Goal: Transaction & Acquisition: Purchase product/service

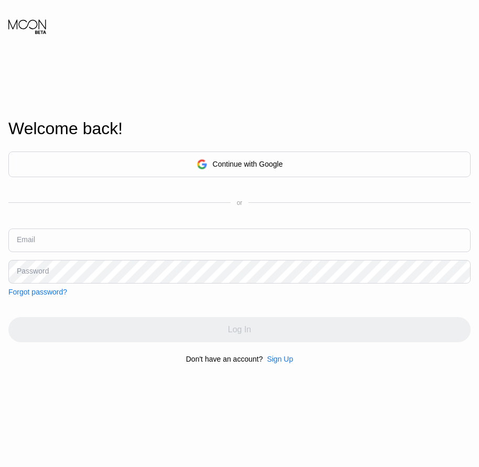
click at [277, 363] on div "Sign Up" at bounding box center [280, 359] width 26 height 8
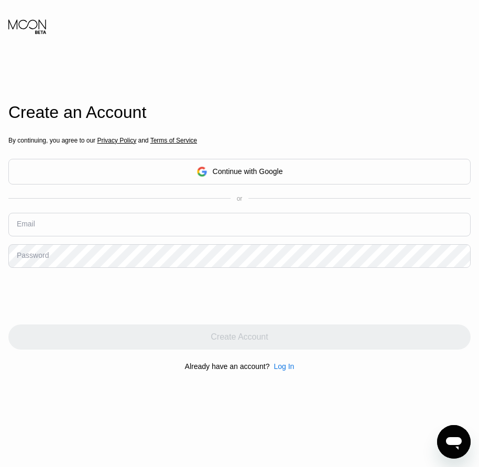
drag, startPoint x: 6, startPoint y: 226, endPoint x: 49, endPoint y: 223, distance: 42.6
click at [49, 223] on input "text" at bounding box center [239, 225] width 462 height 24
type input "s"
click at [84, 108] on div "Create an Account" at bounding box center [239, 112] width 462 height 19
click at [25, 231] on input "s" at bounding box center [239, 225] width 462 height 24
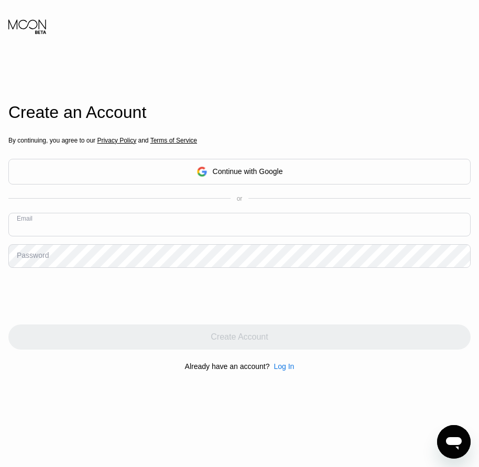
paste input "[EMAIL_ADDRESS][DOMAIN_NAME]"
type input "[EMAIL_ADDRESS][DOMAIN_NAME]"
click at [40, 259] on div "Password" at bounding box center [33, 255] width 32 height 8
drag, startPoint x: 40, startPoint y: 260, endPoint x: 25, endPoint y: 256, distance: 16.4
click at [25, 256] on div "Password" at bounding box center [33, 255] width 32 height 8
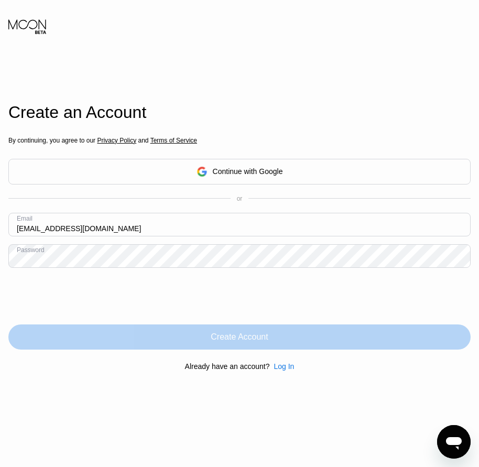
click at [231, 340] on div "Create Account" at bounding box center [239, 337] width 57 height 10
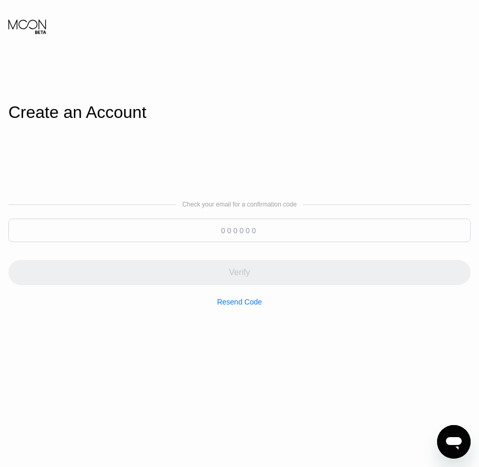
paste input "167806"
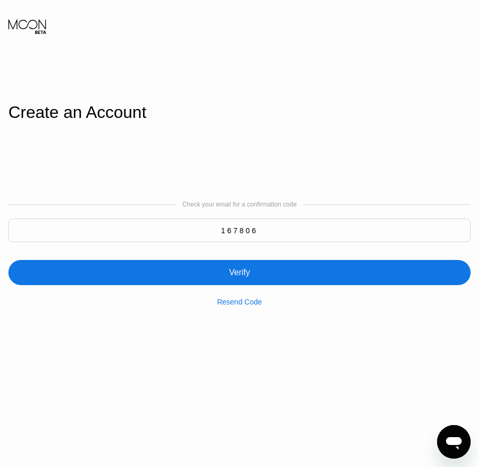
type input "167806"
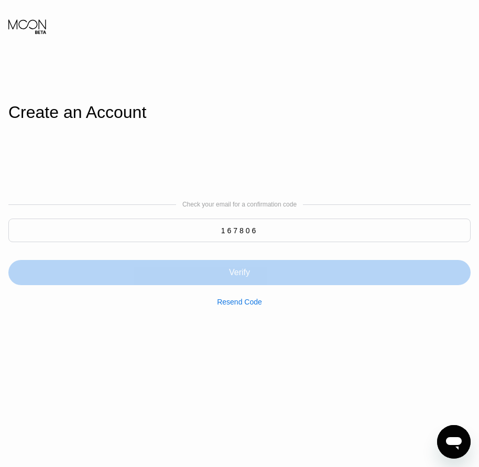
click at [243, 271] on div "Verify" at bounding box center [239, 272] width 21 height 10
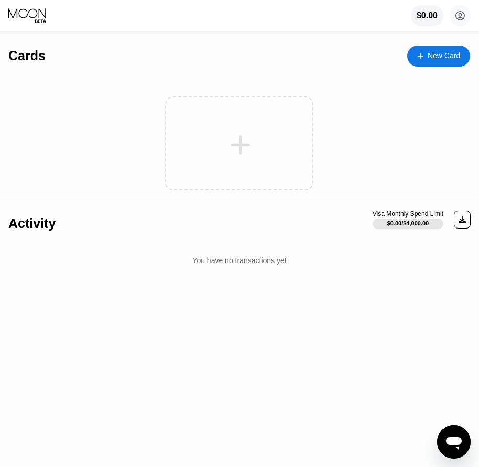
click at [442, 60] on div "New Card" at bounding box center [444, 55] width 32 height 9
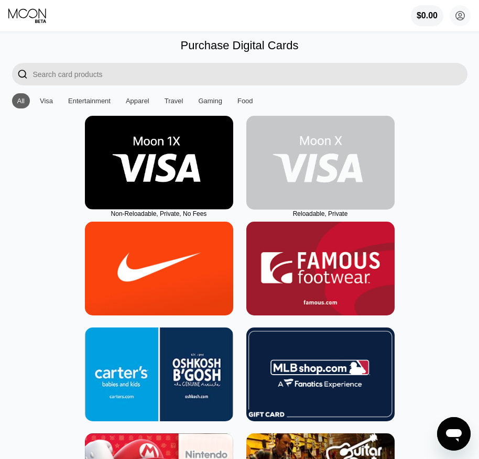
click at [312, 205] on img at bounding box center [320, 163] width 148 height 94
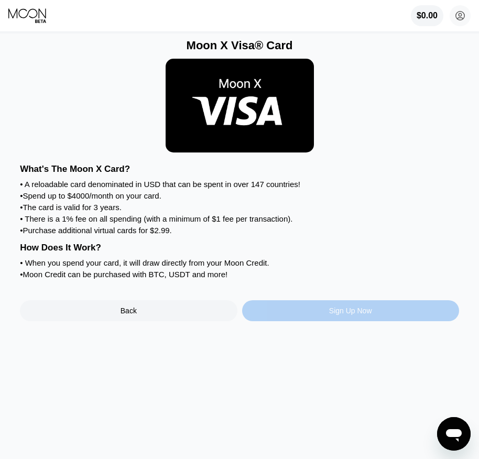
click at [346, 321] on div "Sign Up Now" at bounding box center [350, 310] width 217 height 21
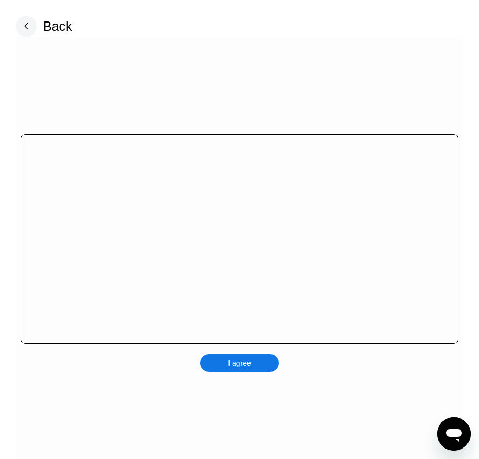
click at [257, 368] on div "I agree" at bounding box center [239, 363] width 79 height 18
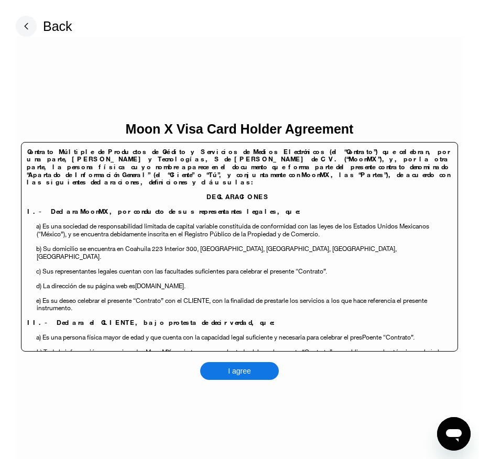
click at [254, 372] on div "I agree" at bounding box center [239, 371] width 79 height 18
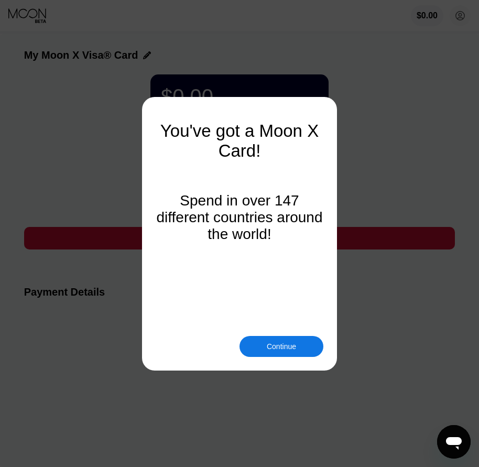
click at [276, 350] on div "Continue" at bounding box center [281, 346] width 29 height 8
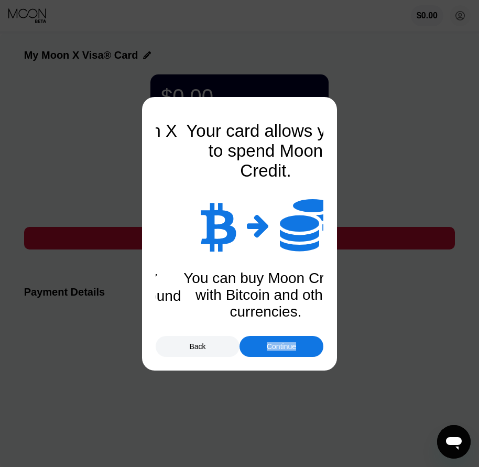
click at [276, 350] on div "Continue" at bounding box center [281, 346] width 29 height 8
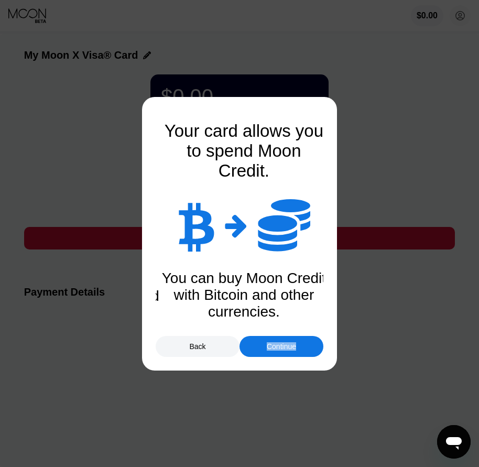
click at [276, 350] on div "Continue" at bounding box center [281, 346] width 29 height 8
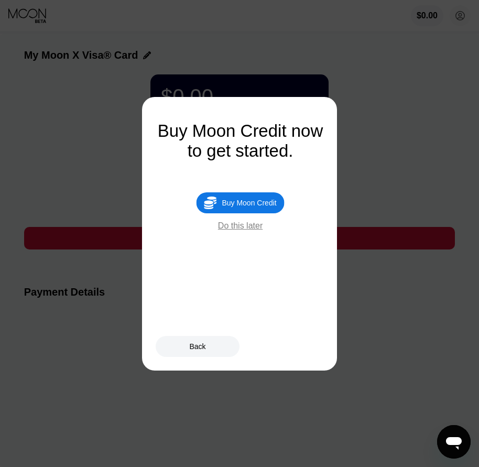
click at [264, 207] on div "Buy Moon Credit" at bounding box center [249, 203] width 55 height 8
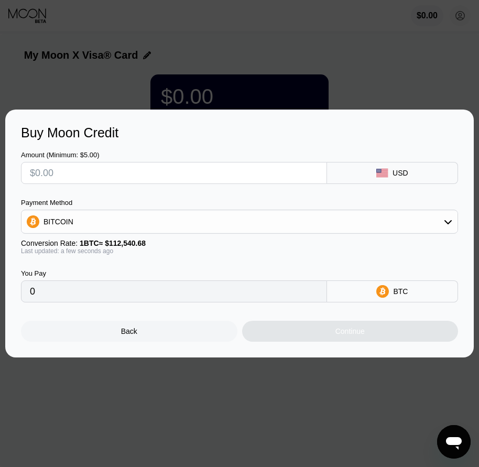
click at [159, 338] on div "Back" at bounding box center [129, 331] width 216 height 21
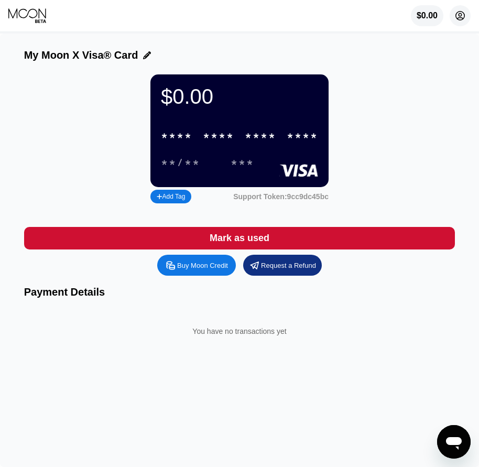
click at [458, 20] on icon at bounding box center [460, 16] width 9 height 9
